Goal: Information Seeking & Learning: Learn about a topic

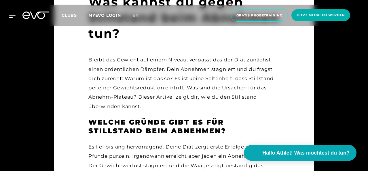
scroll to position [46, 0]
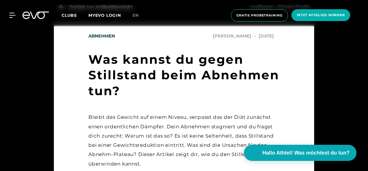
click at [252, 79] on h1 "Was kannst du gegen Stillstand beim Abnehmen tun?" at bounding box center [183, 75] width 191 height 47
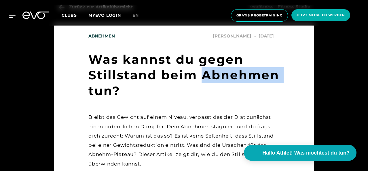
click at [252, 79] on h1 "Was kannst du gegen Stillstand beim Abnehmen tun?" at bounding box center [183, 75] width 191 height 47
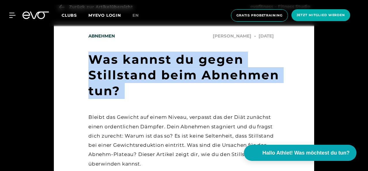
click at [252, 79] on h1 "Was kannst du gegen Stillstand beim Abnehmen tun?" at bounding box center [183, 75] width 191 height 47
click at [210, 65] on h1 "Was kannst du gegen Stillstand beim Abnehmen tun?" at bounding box center [183, 75] width 191 height 47
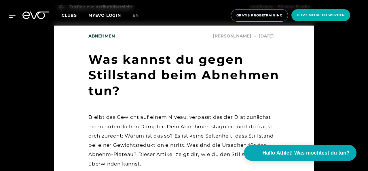
drag, startPoint x: 85, startPoint y: 3, endPoint x: 69, endPoint y: 25, distance: 27.3
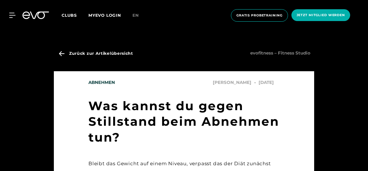
scroll to position [1369, 0]
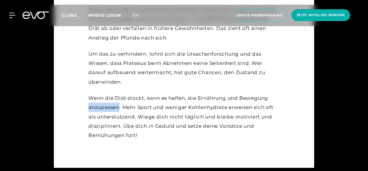
click at [104, 100] on div "Wenn die Diät stockt, kann es helfen, die Ernährung und Bewegung anzupassen. Me…" at bounding box center [183, 116] width 191 height 46
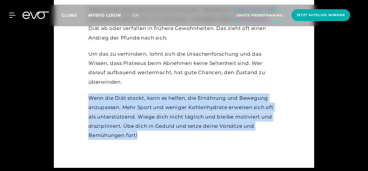
click at [104, 100] on div "Wenn die Diät stockt, kann es helfen, die Ernährung und Bewegung anzupassen. Me…" at bounding box center [183, 116] width 191 height 46
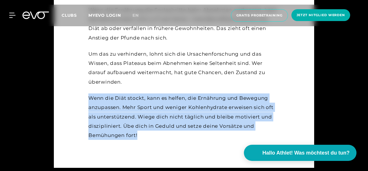
click at [222, 94] on div "Wenn die Diät stockt, kann es helfen, die Ernährung und Bewegung anzupassen. Me…" at bounding box center [183, 116] width 191 height 46
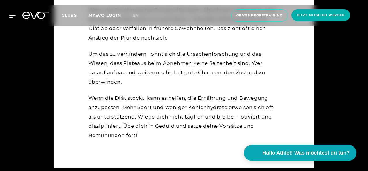
click at [219, 93] on div "Wenn die Diät stockt, kann es helfen, die Ernährung und Bewegung anzupassen. Me…" at bounding box center [183, 116] width 191 height 46
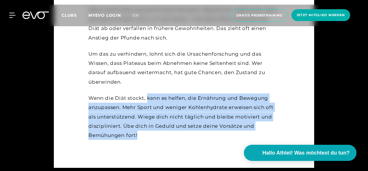
drag, startPoint x: 148, startPoint y: 87, endPoint x: 186, endPoint y: 125, distance: 54.2
click at [186, 125] on div "Wenn die Diät stockt, kann es helfen, die Ernährung und Bewegung anzupassen. Me…" at bounding box center [183, 116] width 191 height 46
copy div "kann es helfen, die Ernährung und Bewegung anzupassen. Mehr Sport und weniger K…"
